Goal: Communication & Community: Answer question/provide support

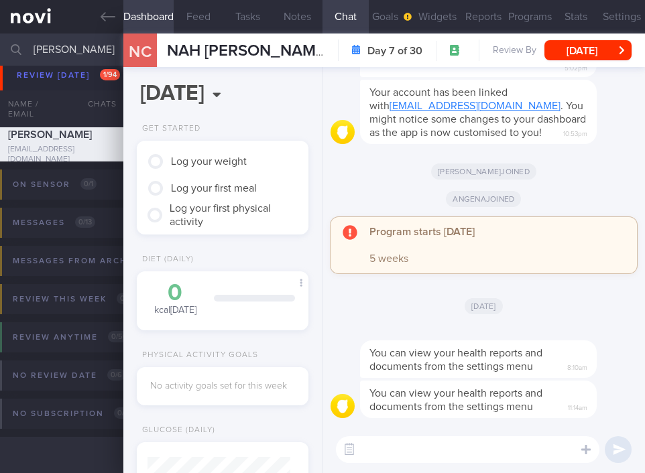
scroll to position [118, 237]
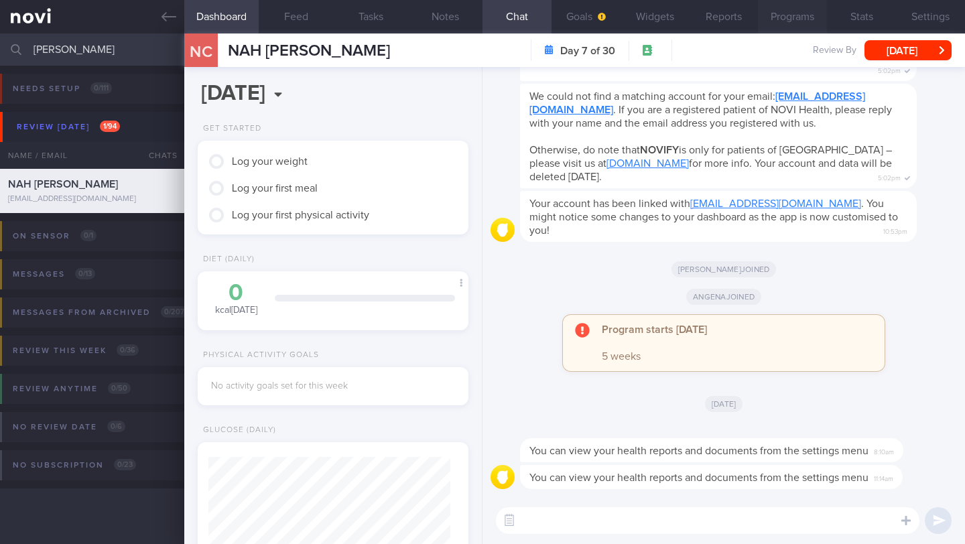
click at [644, 19] on button "Programs" at bounding box center [792, 17] width 69 height 34
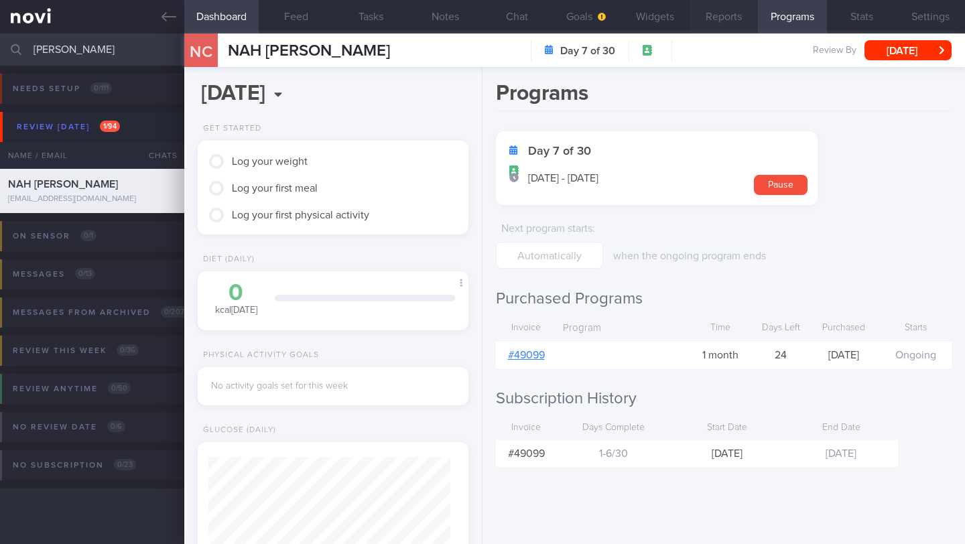
click at [644, 20] on button "Reports" at bounding box center [724, 17] width 69 height 34
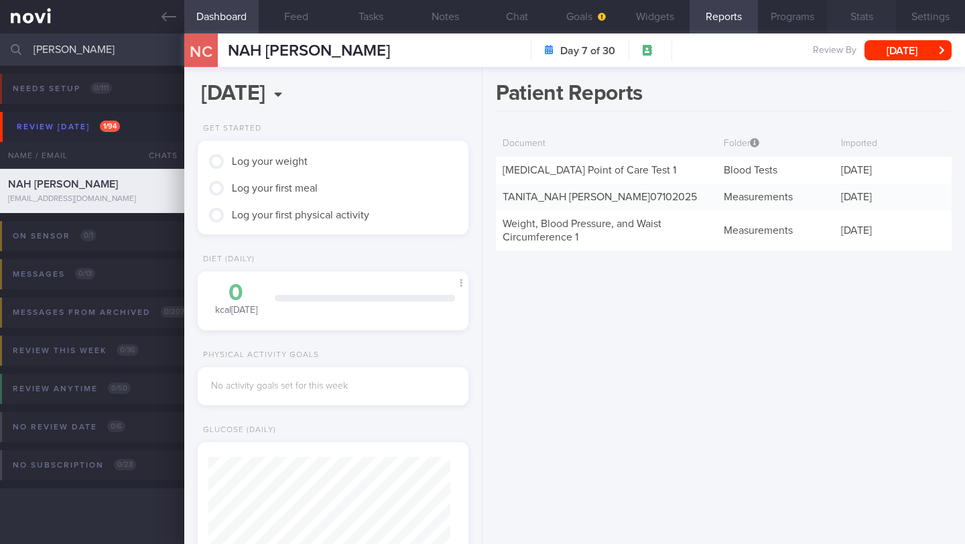
drag, startPoint x: 878, startPoint y: 12, endPoint x: 855, endPoint y: 19, distance: 24.4
click at [644, 12] on button "Stats" at bounding box center [861, 17] width 69 height 34
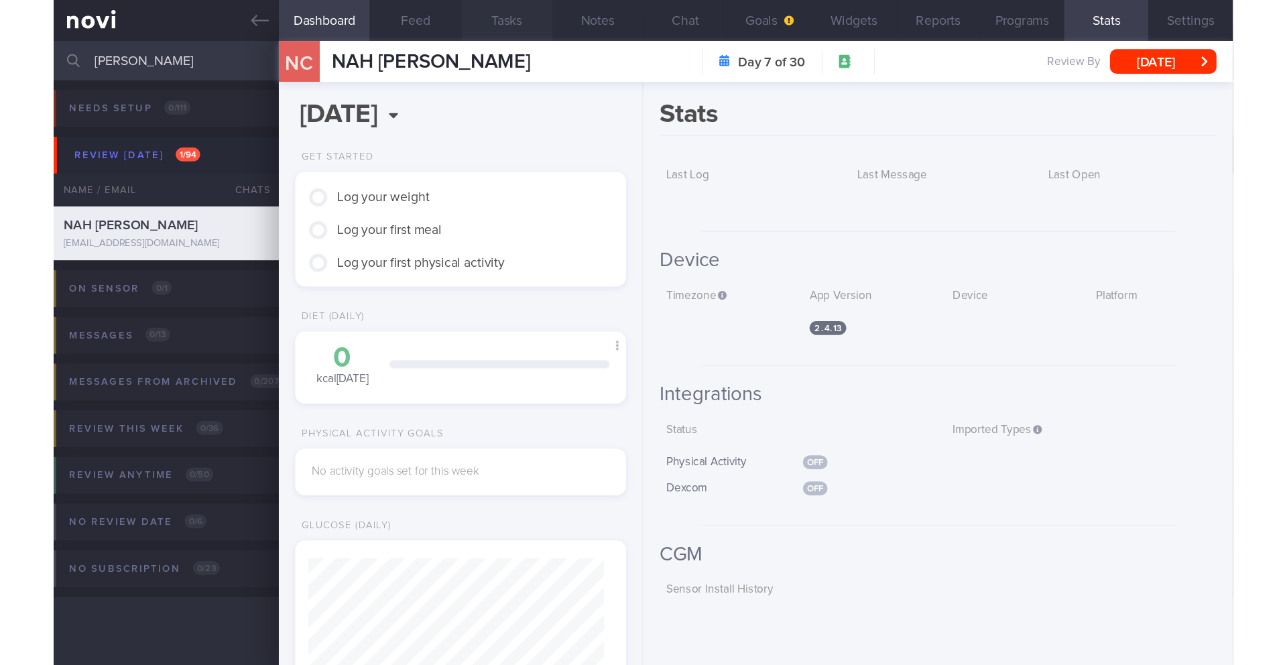
scroll to position [670028, 669958]
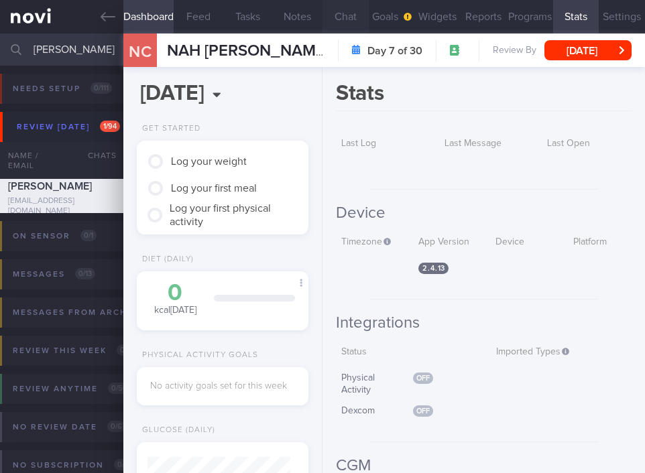
click at [343, 19] on button "Chat" at bounding box center [345, 17] width 46 height 34
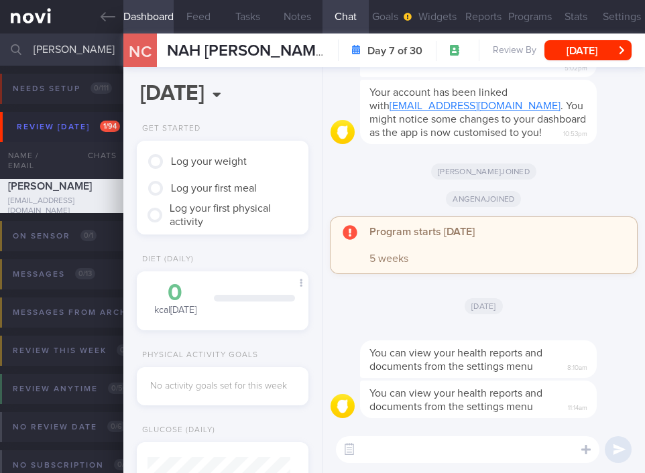
click at [386, 451] on textarea at bounding box center [467, 449] width 263 height 27
type textarea "Hi [PERSON_NAME]!"
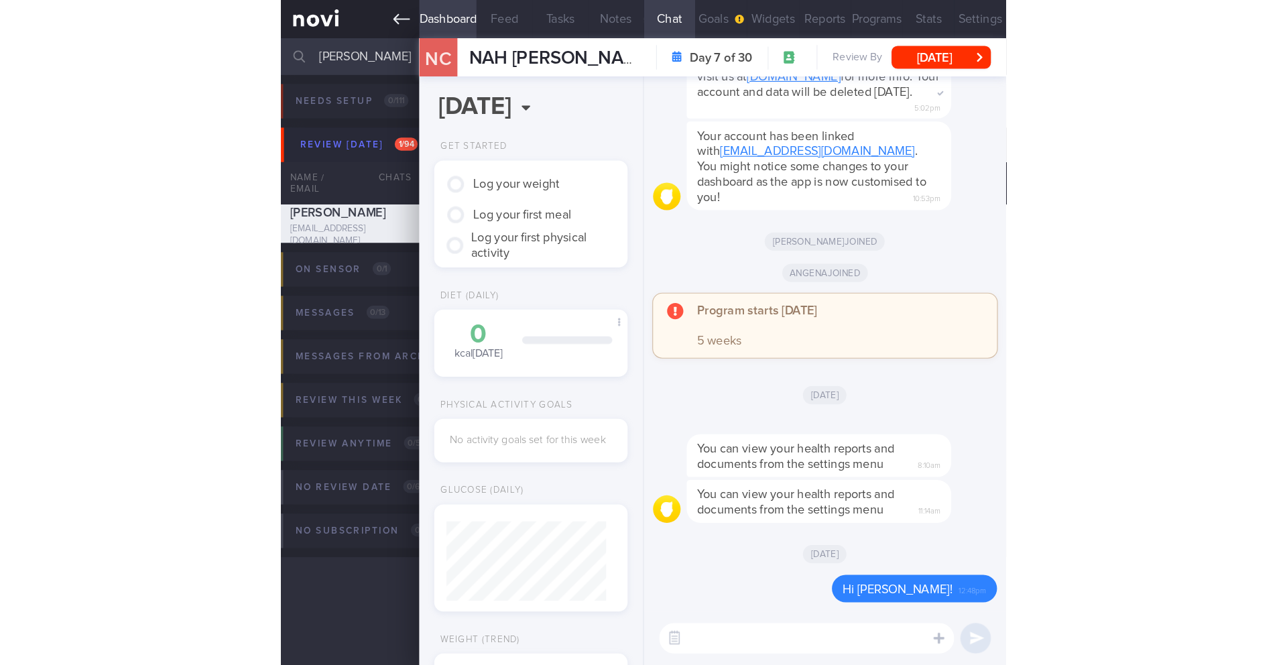
scroll to position [168, 336]
